Goal: Information Seeking & Learning: Learn about a topic

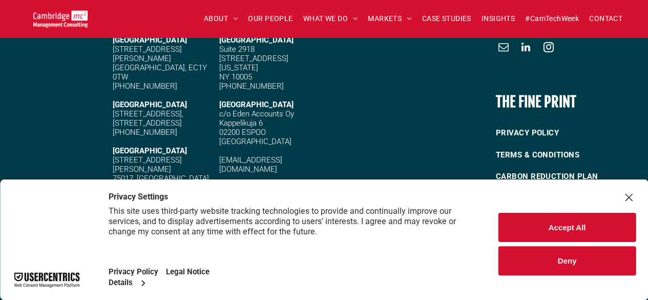
scroll to position [2626, 0]
